Goal: Task Accomplishment & Management: Manage account settings

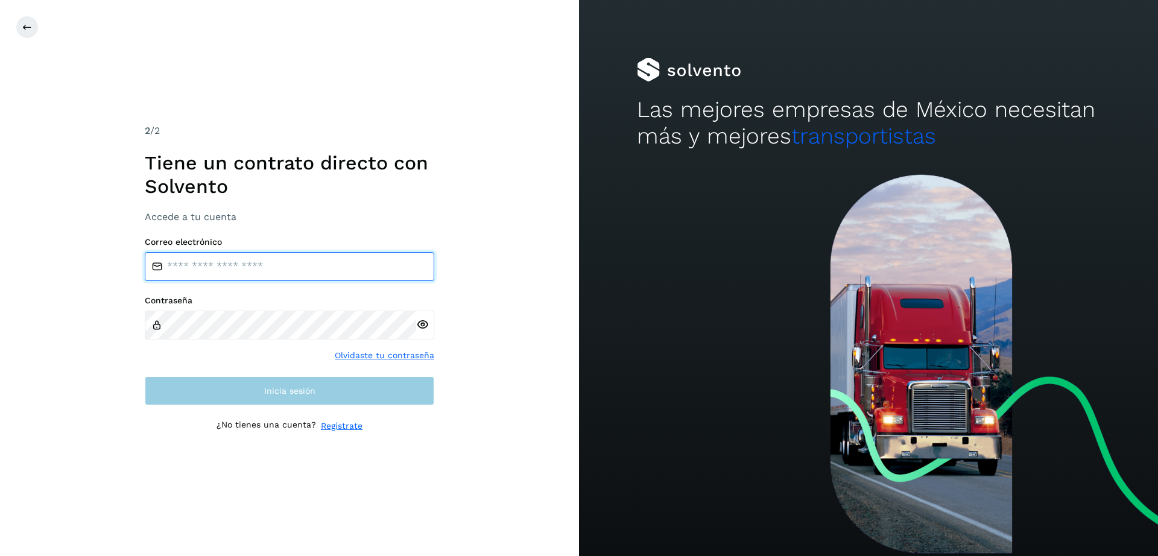
type input "**********"
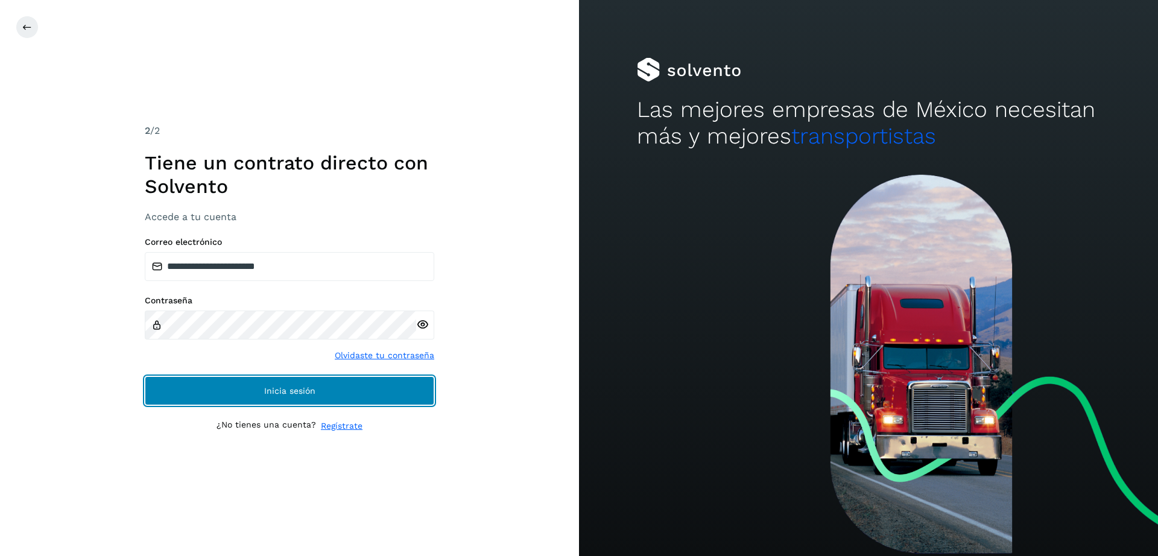
click at [294, 391] on span "Inicia sesión" at bounding box center [289, 391] width 51 height 8
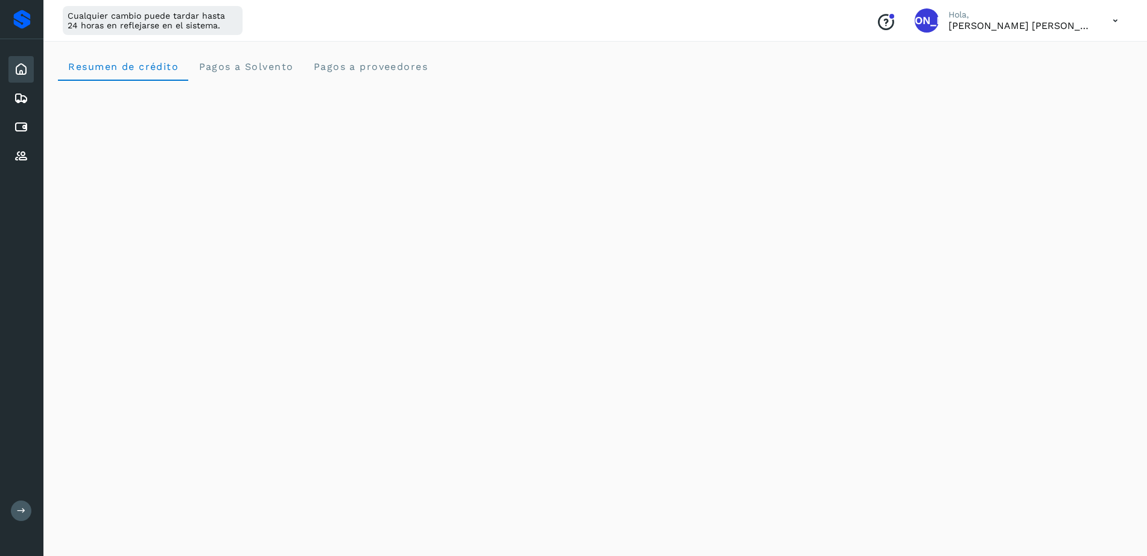
click at [25, 65] on icon at bounding box center [21, 69] width 14 height 14
click at [22, 108] on div "Embarques" at bounding box center [20, 98] width 25 height 27
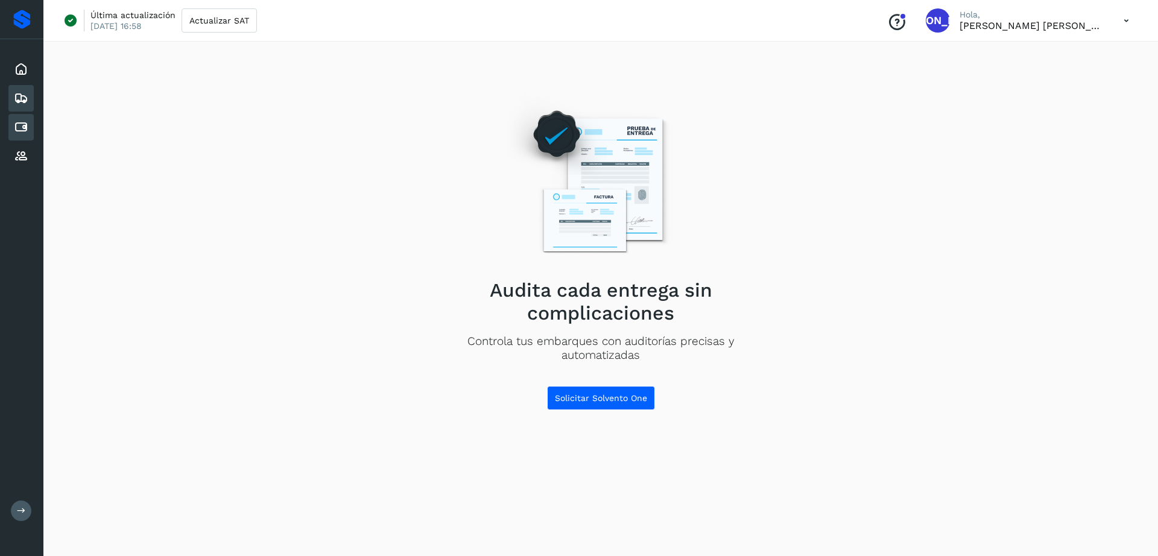
click at [22, 131] on icon at bounding box center [21, 127] width 14 height 14
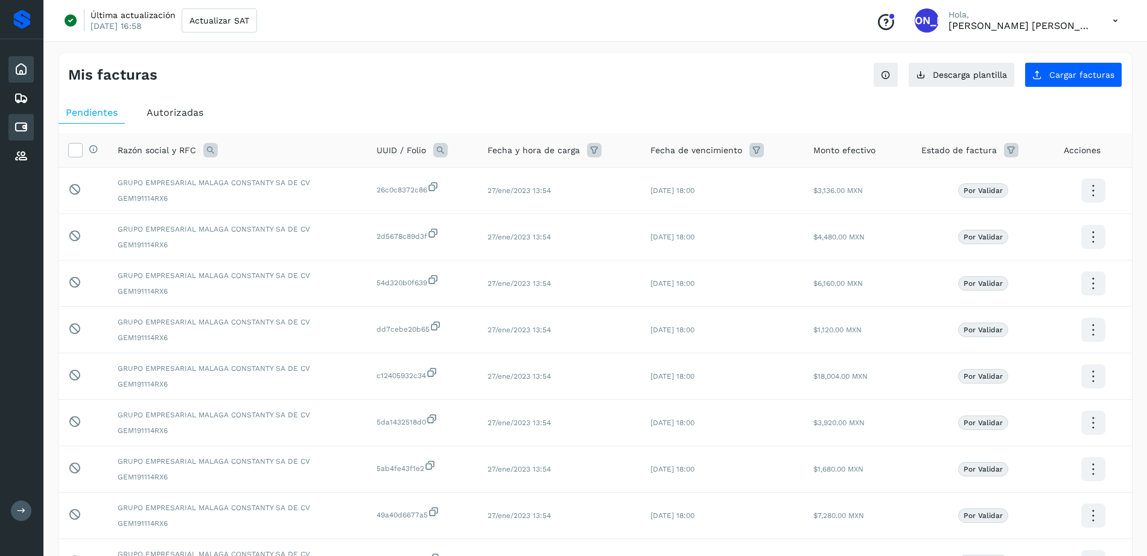
click at [22, 67] on icon at bounding box center [21, 69] width 14 height 14
